Goal: Task Accomplishment & Management: Manage account settings

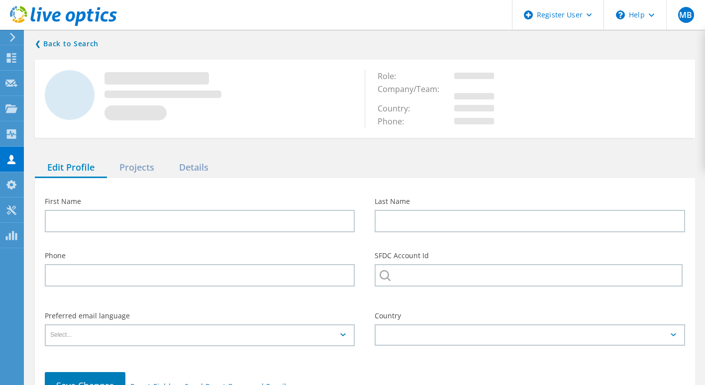
type input "[PERSON_NAME]"
type input "Drinker [PERSON_NAME] & [PERSON_NAME]"
type input "English"
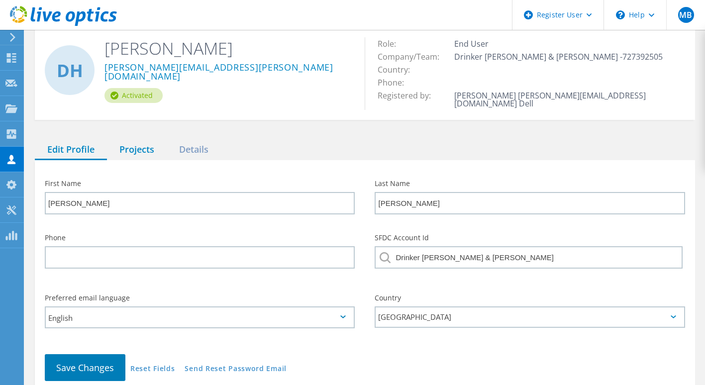
scroll to position [31, 0]
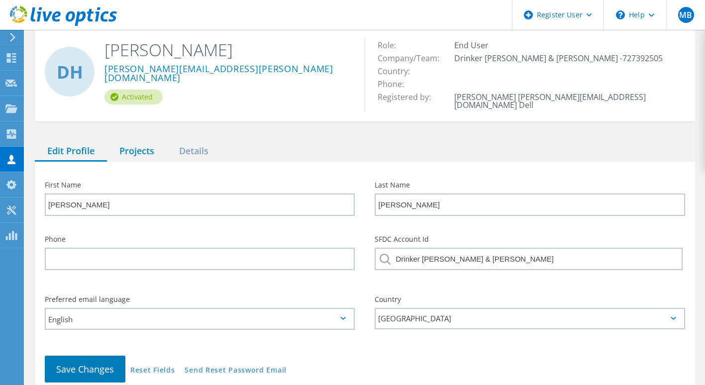
click at [140, 143] on div "Projects" at bounding box center [137, 151] width 60 height 20
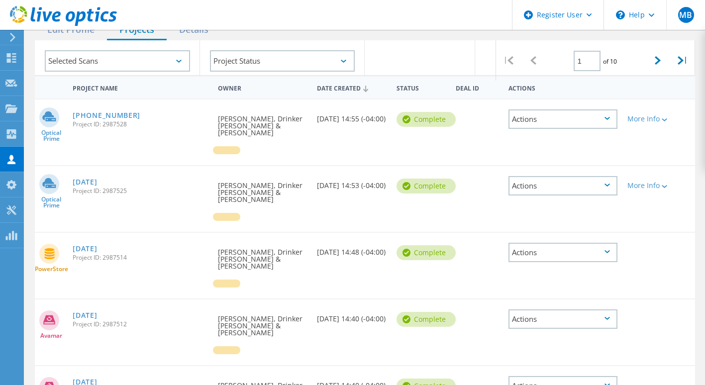
scroll to position [95, 0]
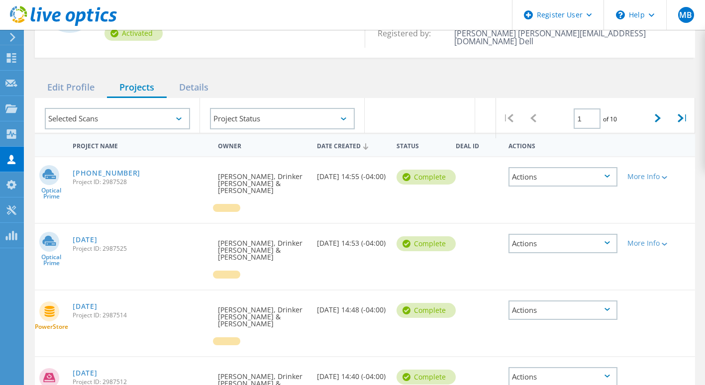
drag, startPoint x: 153, startPoint y: 178, endPoint x: 90, endPoint y: 175, distance: 63.3
click at [90, 175] on div "[PHONE_NUMBER] Project ID: 2987528" at bounding box center [140, 176] width 145 height 38
drag, startPoint x: 90, startPoint y: 175, endPoint x: 120, endPoint y: 175, distance: 30.4
copy span "Project ID: 2987528"
click at [130, 246] on span "Project ID: 2987525" at bounding box center [140, 249] width 135 height 6
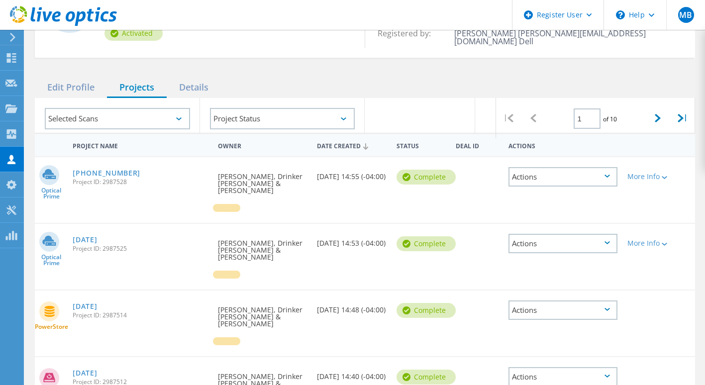
drag, startPoint x: 154, startPoint y: 234, endPoint x: 90, endPoint y: 234, distance: 64.2
click at [90, 234] on div "[DATE] Project ID: 2987525" at bounding box center [140, 243] width 145 height 38
copy span "Project ID: 2987525"
